Goal: Task Accomplishment & Management: Use online tool/utility

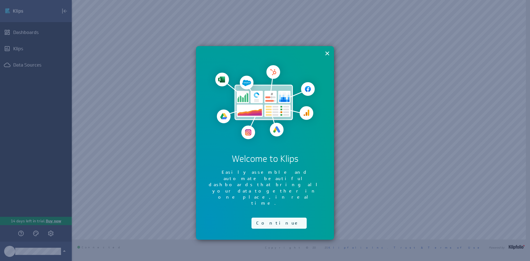
click at [268, 218] on button "Continue" at bounding box center [279, 223] width 55 height 11
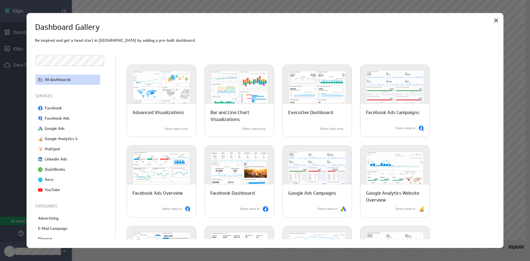
scroll to position [7, 0]
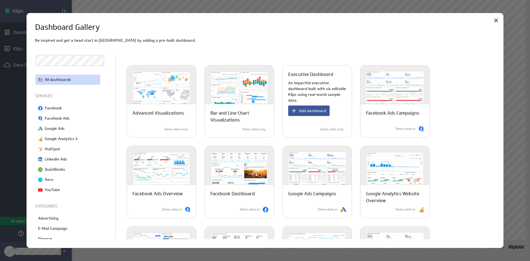
click at [315, 109] on span "Add dashboard" at bounding box center [312, 110] width 27 height 5
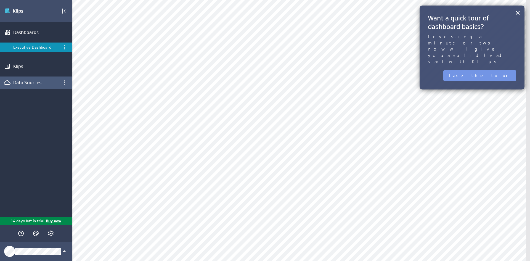
click at [31, 82] on div "Data Sources" at bounding box center [35, 83] width 45 height 6
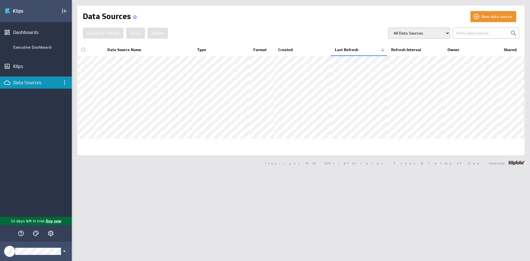
click at [34, 222] on p "14 days left in trial." at bounding box center [28, 221] width 35 height 6
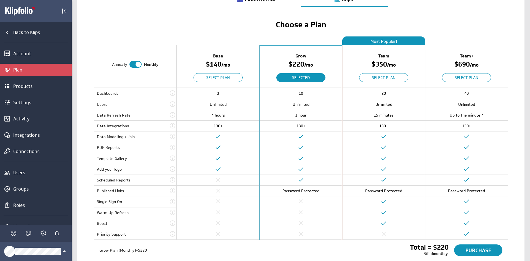
scroll to position [28, 0]
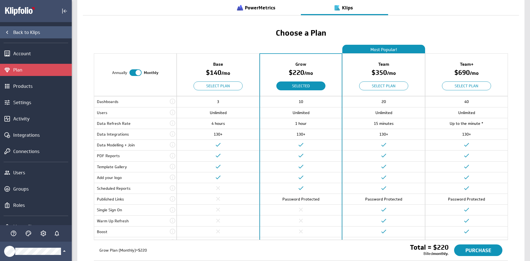
click at [6, 35] on icon "Back to Klips" at bounding box center [7, 32] width 7 height 7
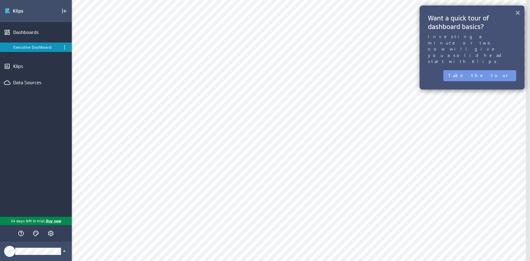
click at [520, 12] on button "×" at bounding box center [517, 12] width 5 height 11
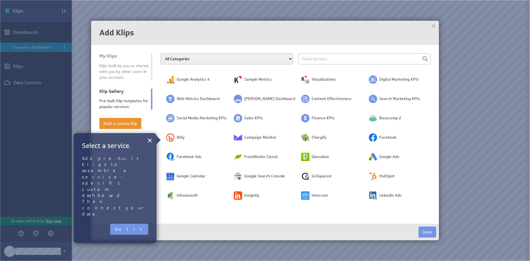
click at [280, 61] on select "All Categories Advertising Cloud Storage Customer Support Dashboard Gallery Dat…" at bounding box center [227, 58] width 132 height 11
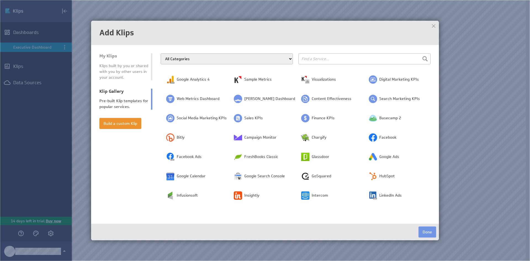
click at [161, 53] on select "All Categories Advertising Cloud Storage Customer Support Dashboard Gallery Dat…" at bounding box center [227, 58] width 132 height 11
click at [336, 59] on input "text" at bounding box center [365, 58] width 132 height 11
click at [334, 59] on input "text" at bounding box center [365, 58] width 132 height 11
click at [357, 58] on input "text" at bounding box center [365, 58] width 132 height 11
click at [432, 26] on div at bounding box center [434, 26] width 8 height 8
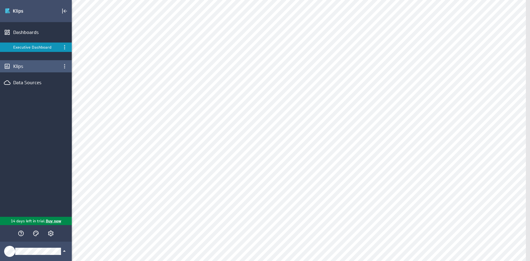
click at [22, 67] on div "Klips" at bounding box center [35, 66] width 45 height 6
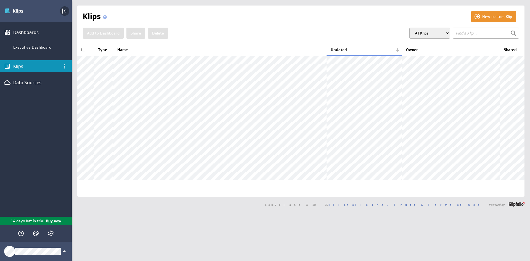
click at [65, 9] on icon "Collapse" at bounding box center [64, 11] width 7 height 7
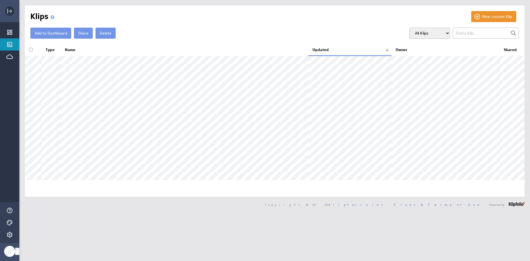
click at [9, 11] on icon "Expand" at bounding box center [9, 11] width 7 height 7
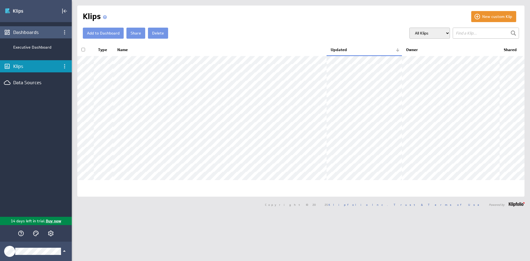
click at [37, 31] on div "Dashboards" at bounding box center [35, 32] width 45 height 6
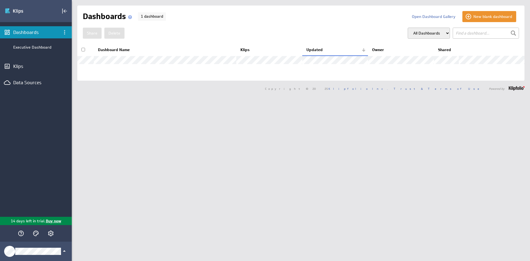
click at [442, 32] on select "All Dashboards My Dashboards Group: Default" at bounding box center [429, 33] width 42 height 11
click at [460, 34] on input "text" at bounding box center [486, 33] width 66 height 11
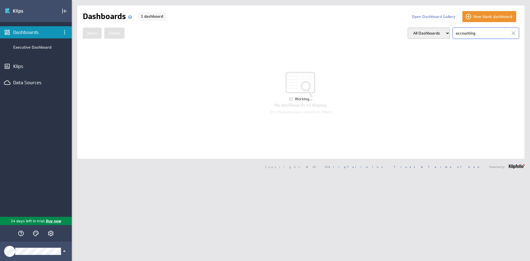
type input "accounting"
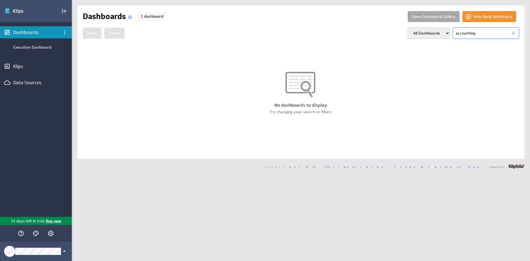
click at [437, 16] on button "Open Dashboard Gallery" at bounding box center [434, 16] width 52 height 11
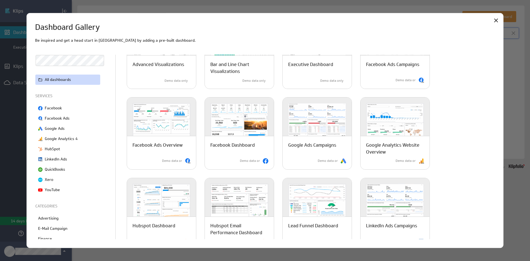
scroll to position [76, 0]
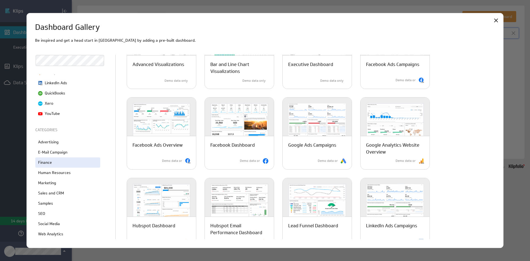
click at [53, 159] on div "Finance" at bounding box center [67, 162] width 65 height 10
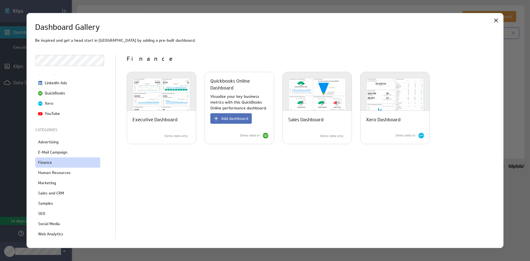
click at [218, 136] on div "Demo data or" at bounding box center [235, 136] width 71 height 10
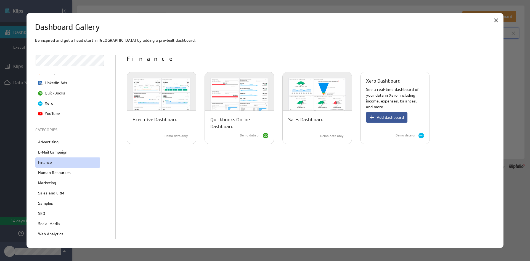
click at [378, 116] on span "Add dashboard" at bounding box center [390, 117] width 27 height 5
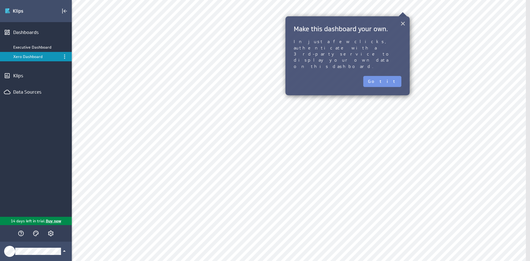
click at [403, 22] on button "×" at bounding box center [402, 23] width 5 height 11
